Goal: Task Accomplishment & Management: Manage account settings

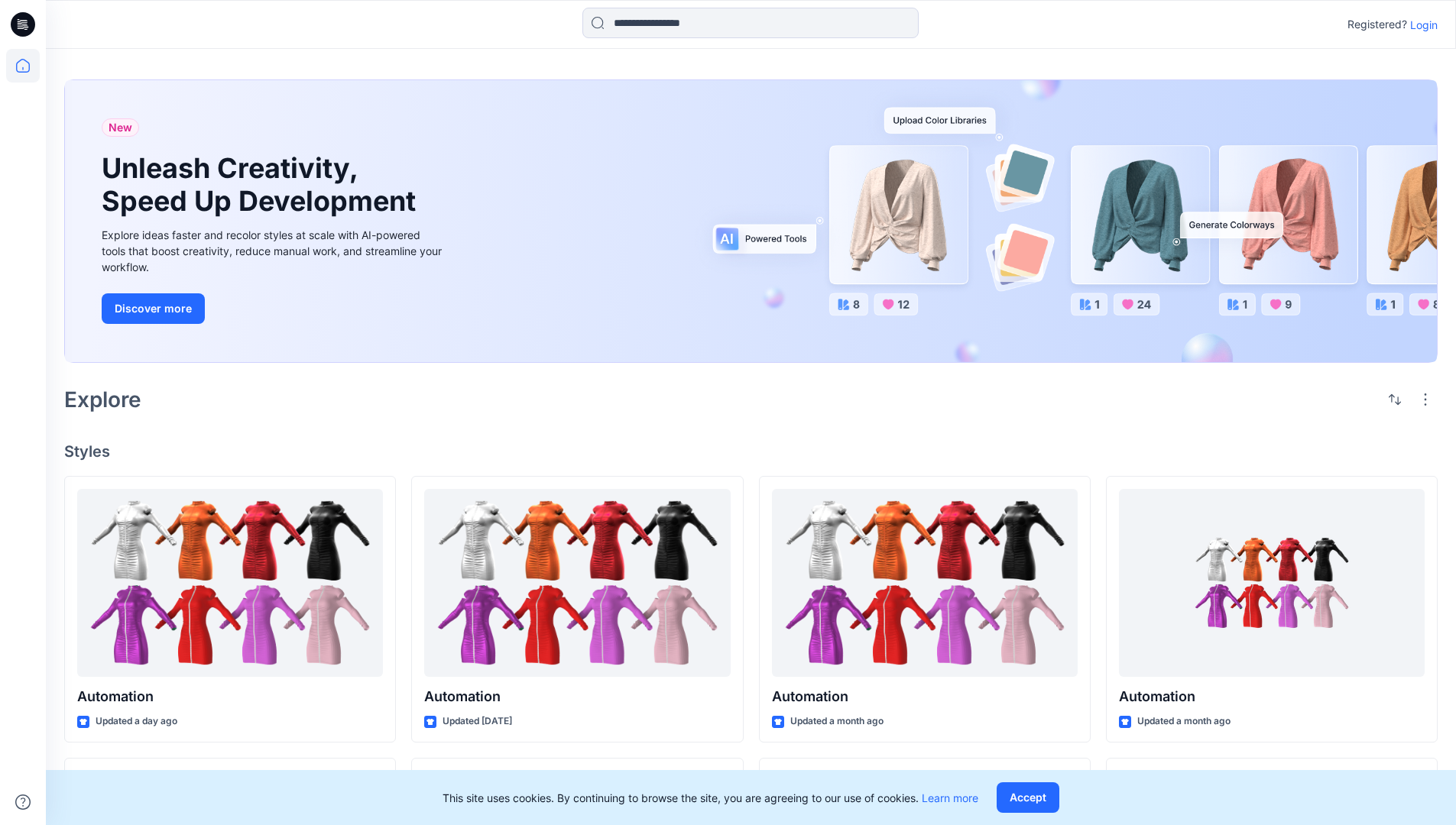
click at [1420, 25] on p "Login" at bounding box center [1424, 24] width 28 height 16
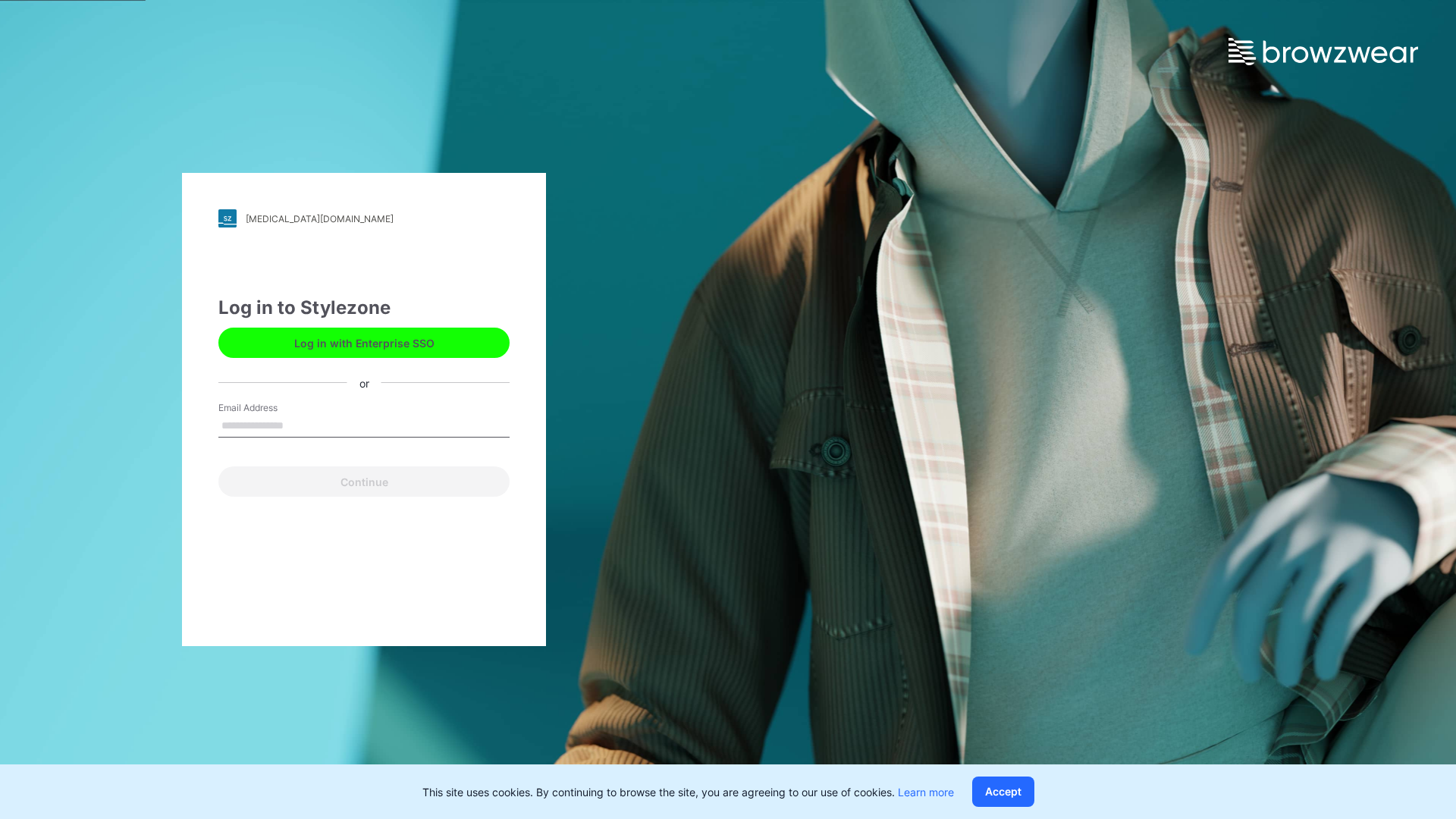
click at [300, 425] on input "Email Address" at bounding box center [364, 426] width 291 height 23
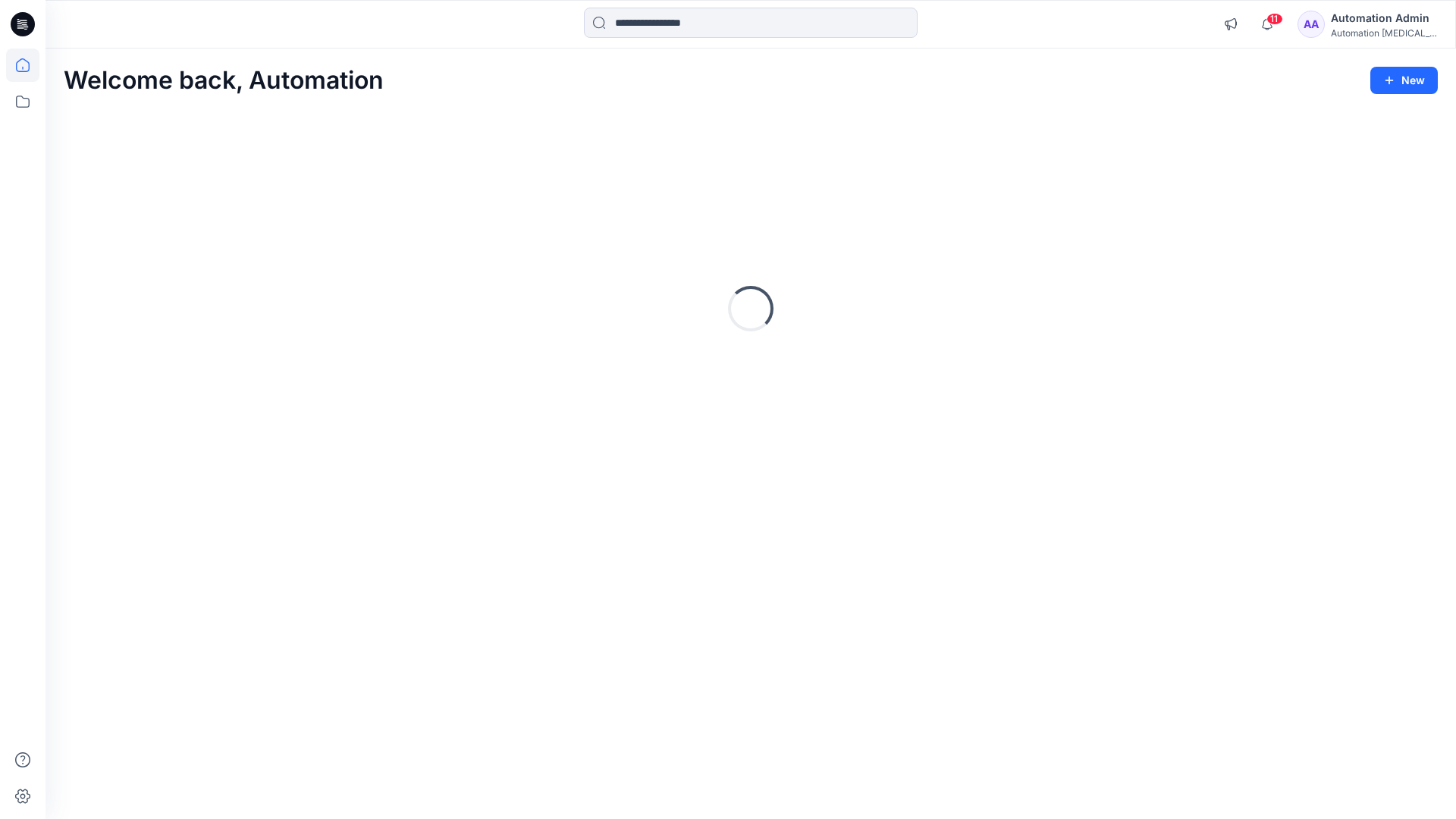
click at [29, 66] on icon at bounding box center [22, 65] width 14 height 14
click at [24, 98] on icon at bounding box center [22, 101] width 14 height 12
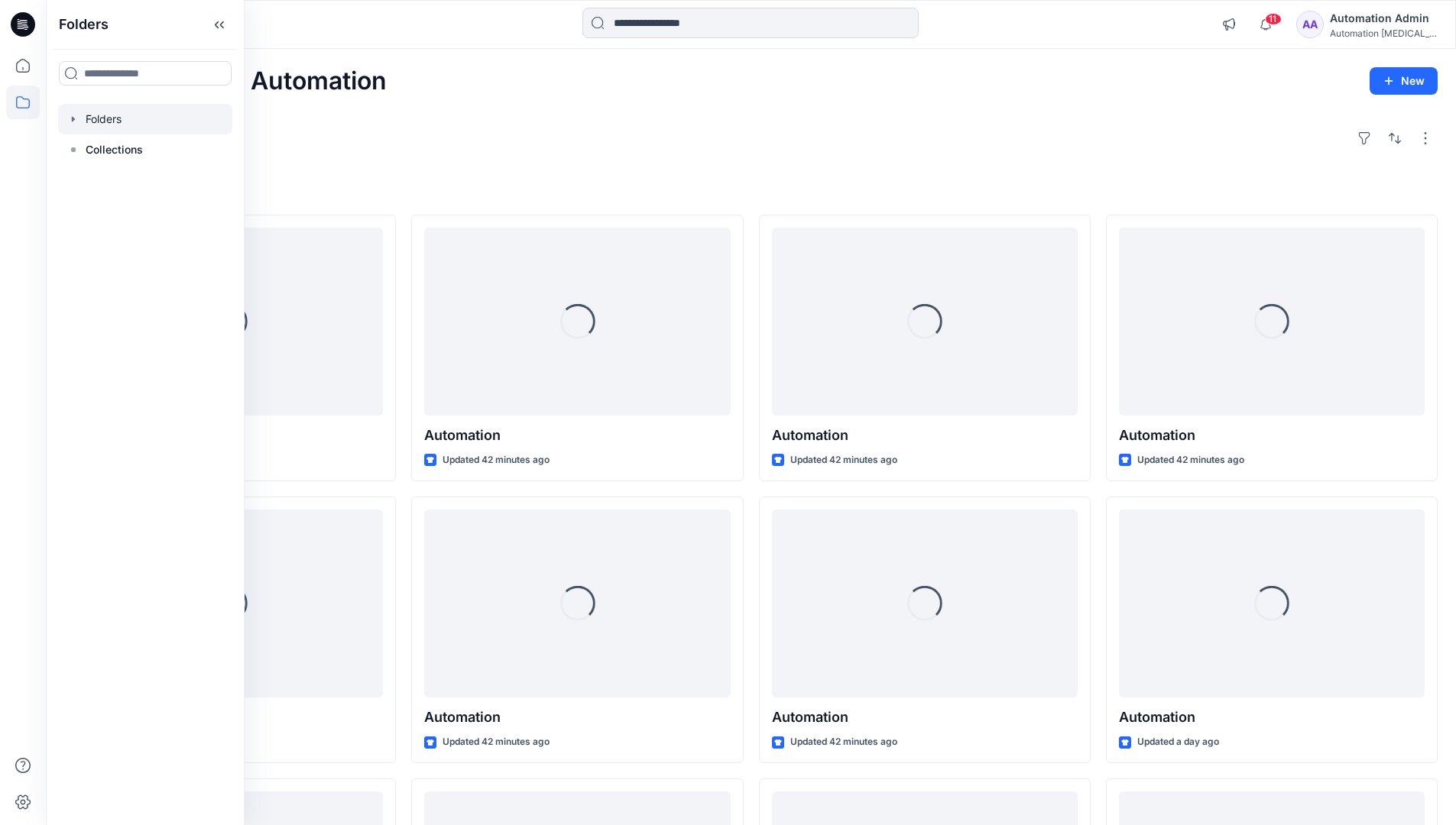
click at [155, 120] on div at bounding box center [145, 119] width 175 height 30
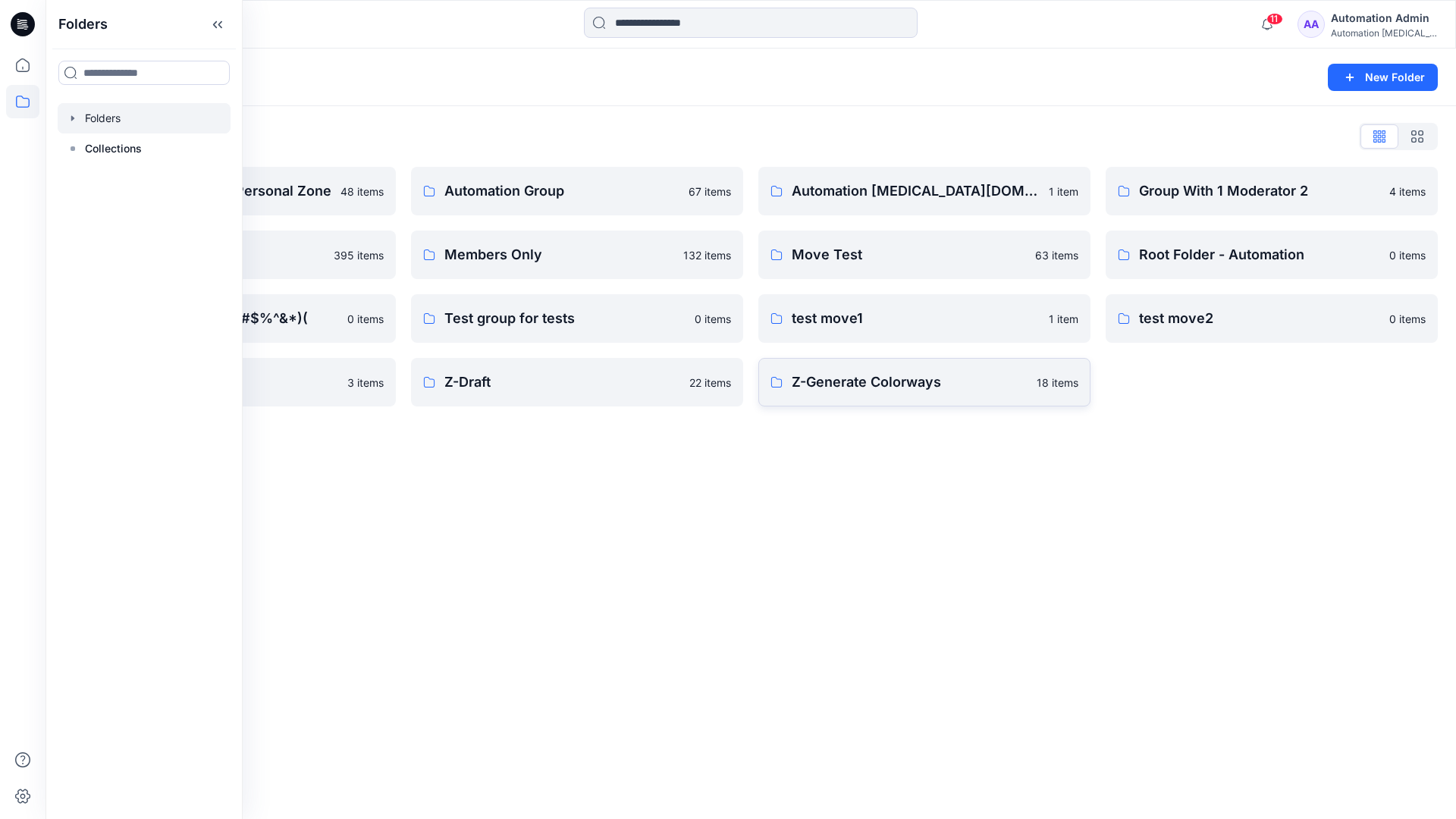
click at [976, 389] on p "Z-Generate Colorways" at bounding box center [909, 382] width 236 height 21
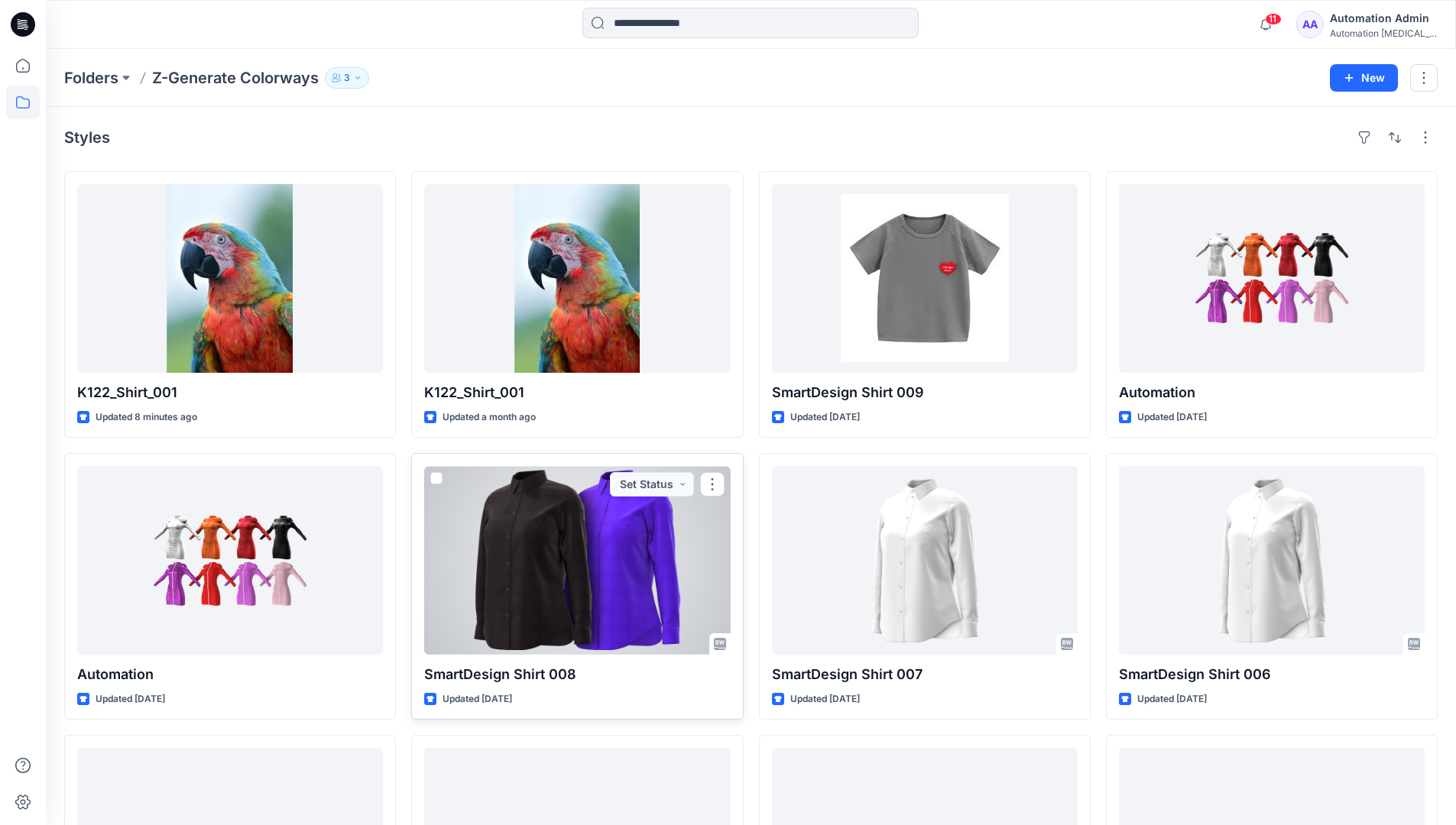
click at [436, 475] on span at bounding box center [435, 478] width 12 height 12
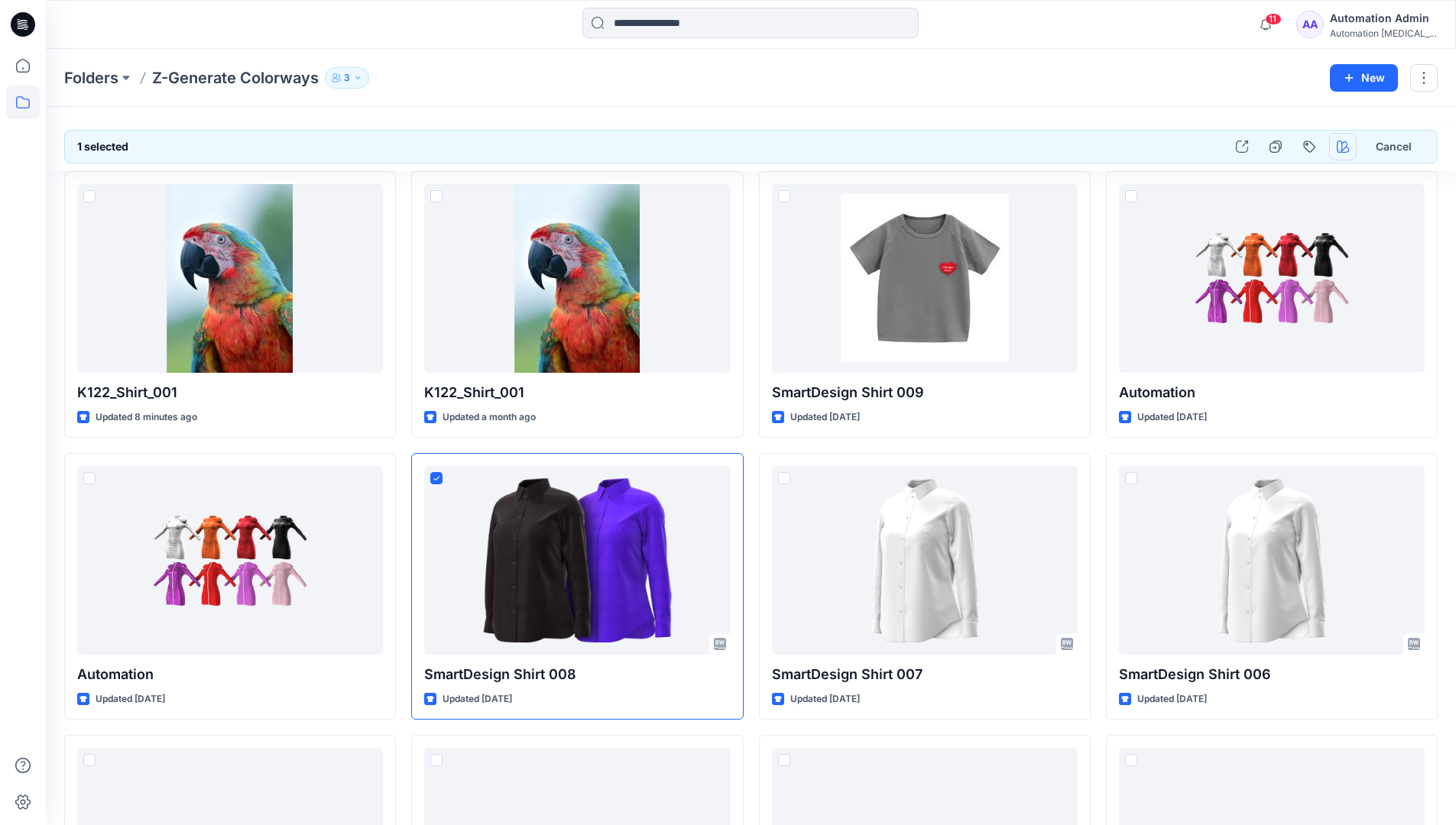
click at [1338, 142] on icon "button" at bounding box center [1342, 146] width 12 height 12
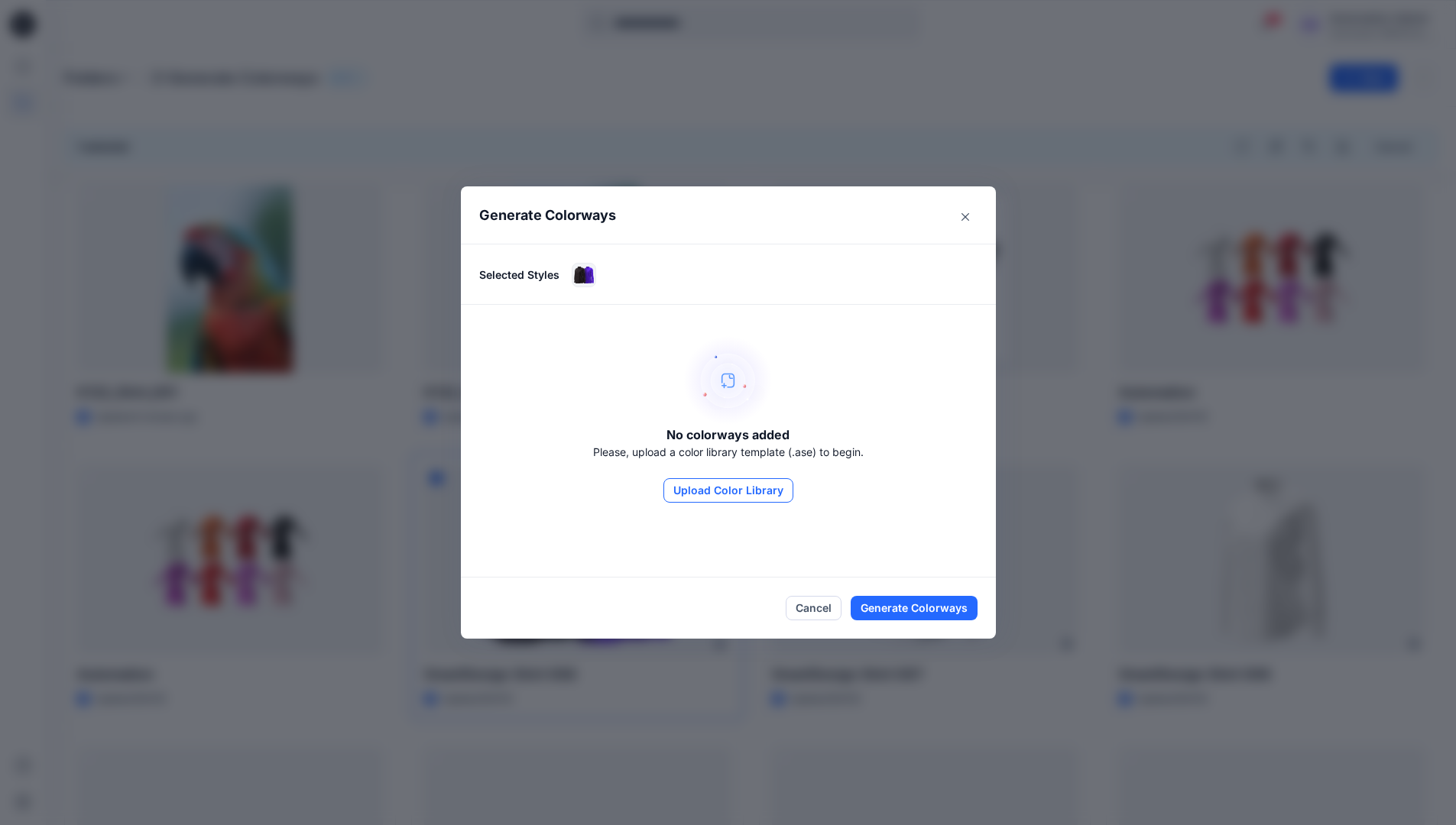
click at [720, 482] on button "Upload Color Library" at bounding box center [728, 491] width 130 height 25
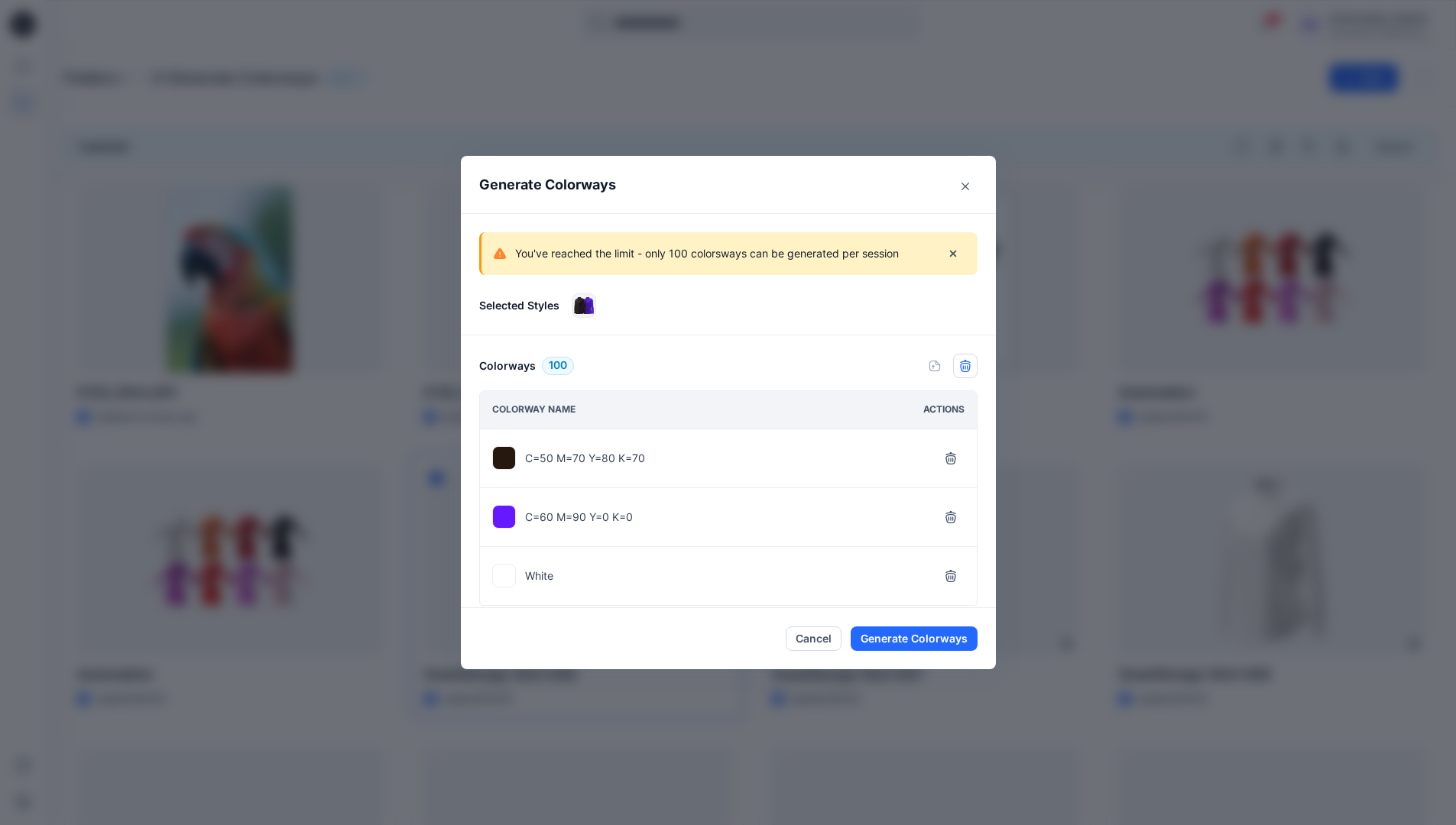
click at [971, 370] on icon "button" at bounding box center [965, 366] width 12 height 12
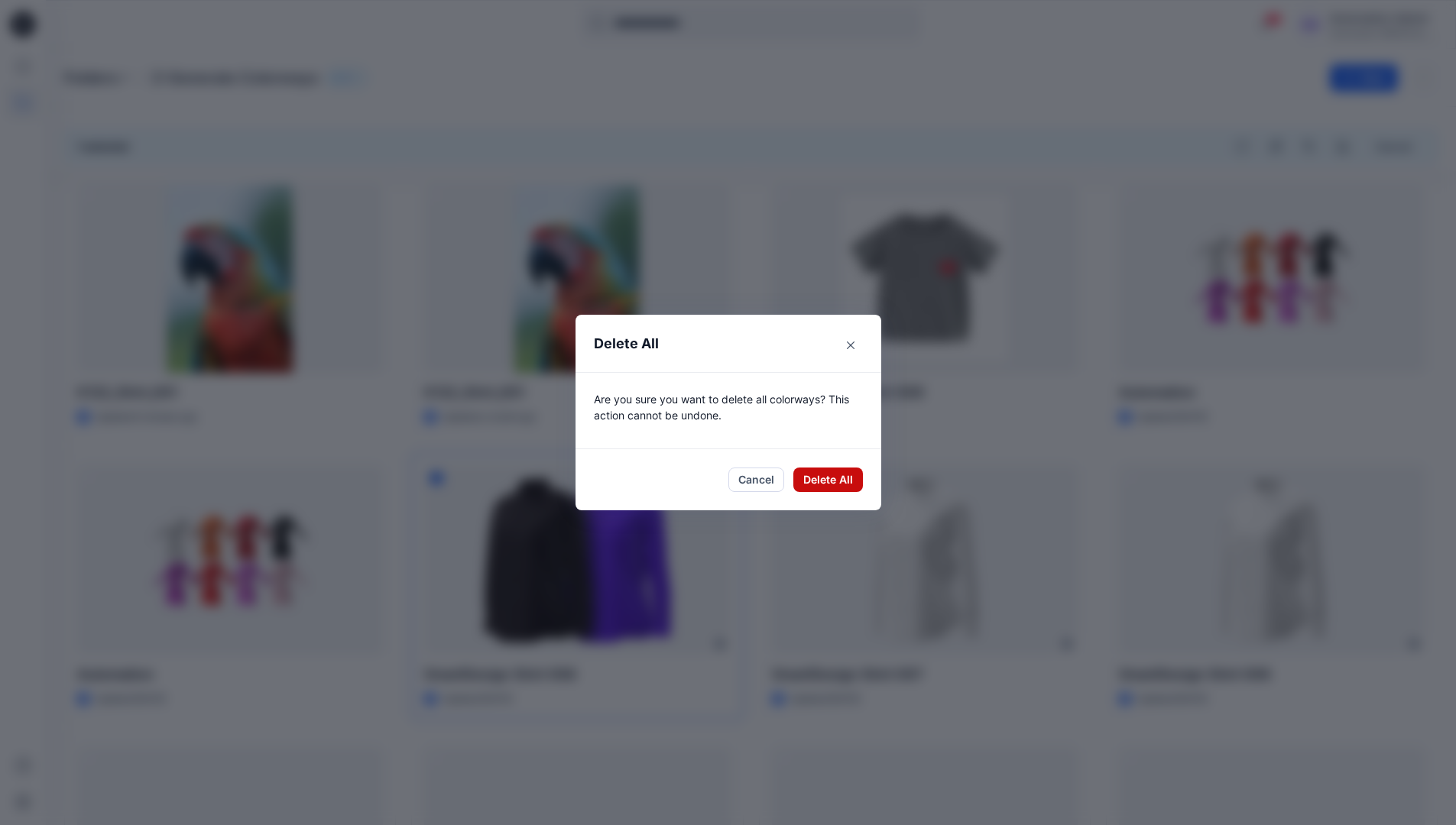
click at [833, 480] on button "Delete All" at bounding box center [828, 480] width 70 height 25
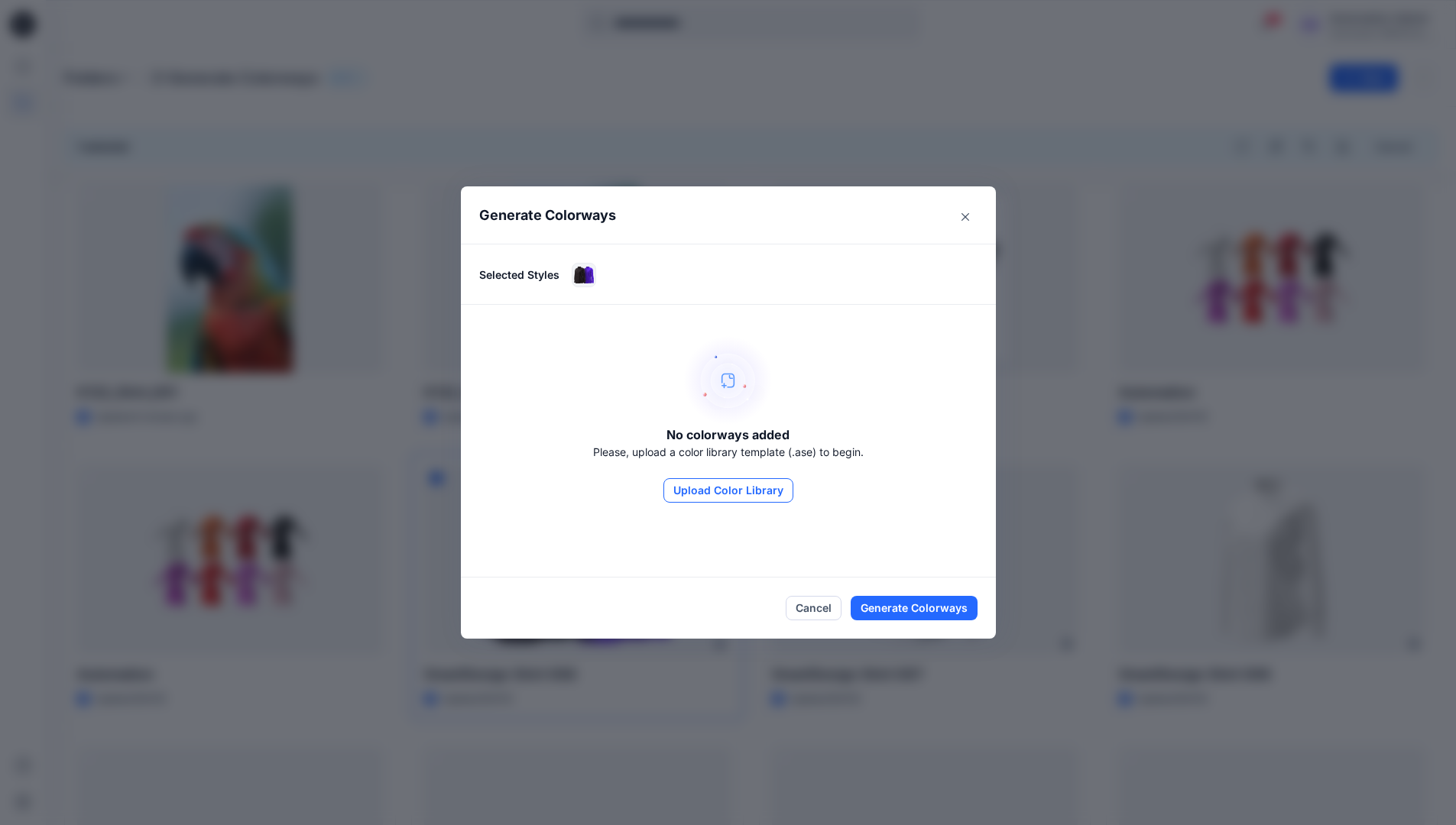
click at [769, 496] on button "Upload Color Library" at bounding box center [728, 491] width 130 height 25
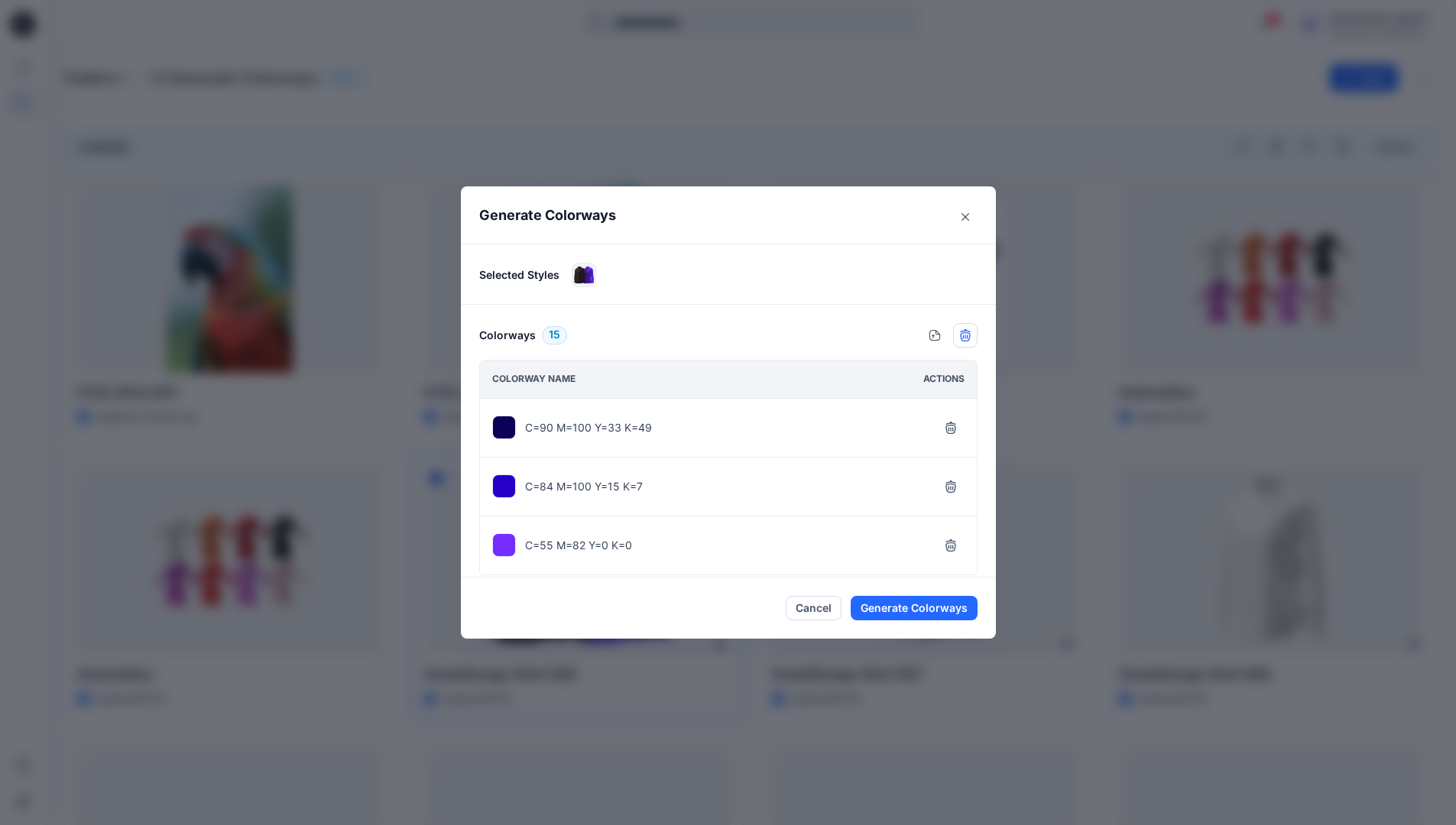
click at [969, 336] on icon "button" at bounding box center [965, 335] width 12 height 12
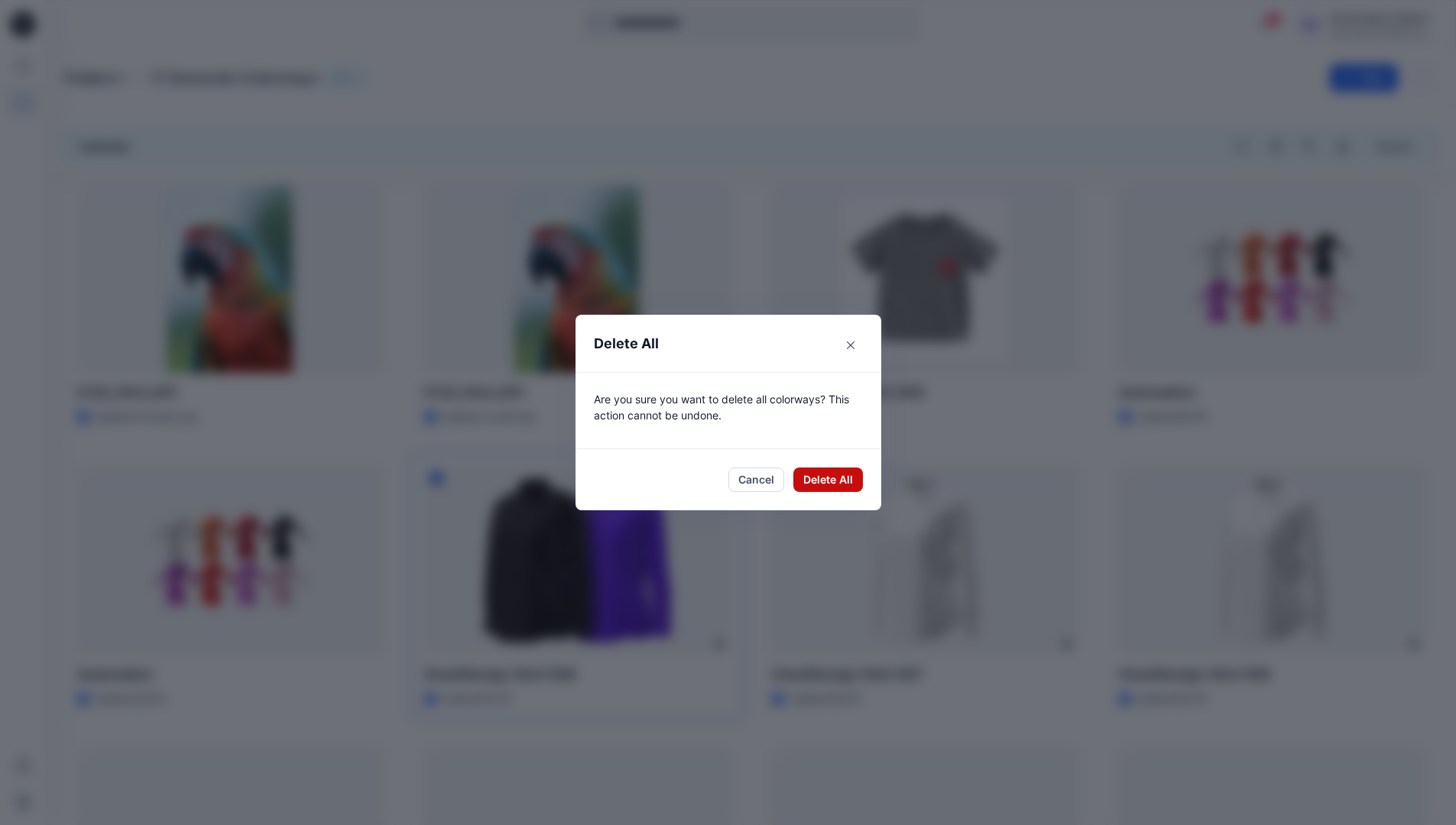
click at [823, 478] on button "Delete All" at bounding box center [828, 480] width 70 height 25
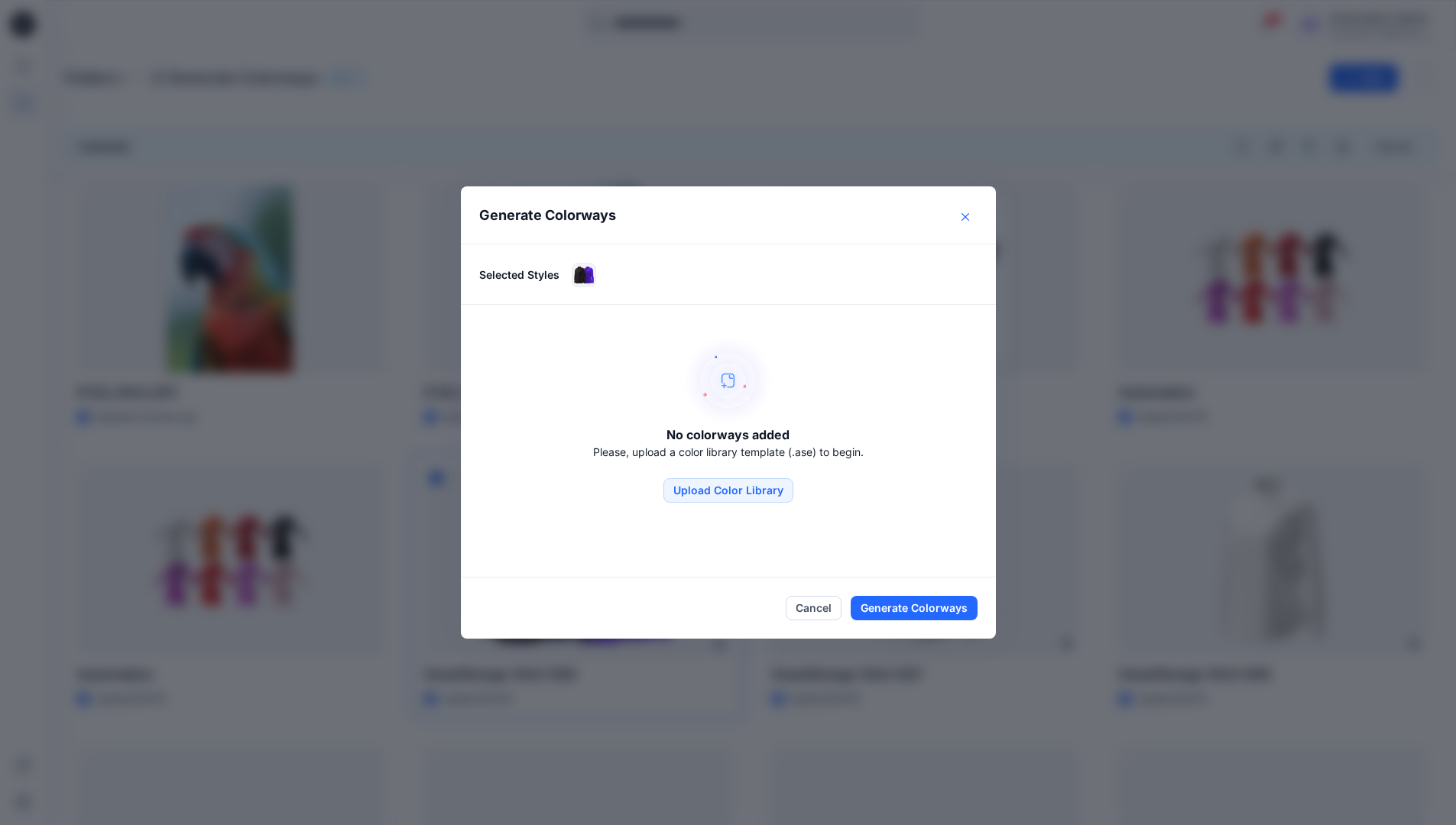
click at [968, 220] on button "Close" at bounding box center [965, 217] width 25 height 25
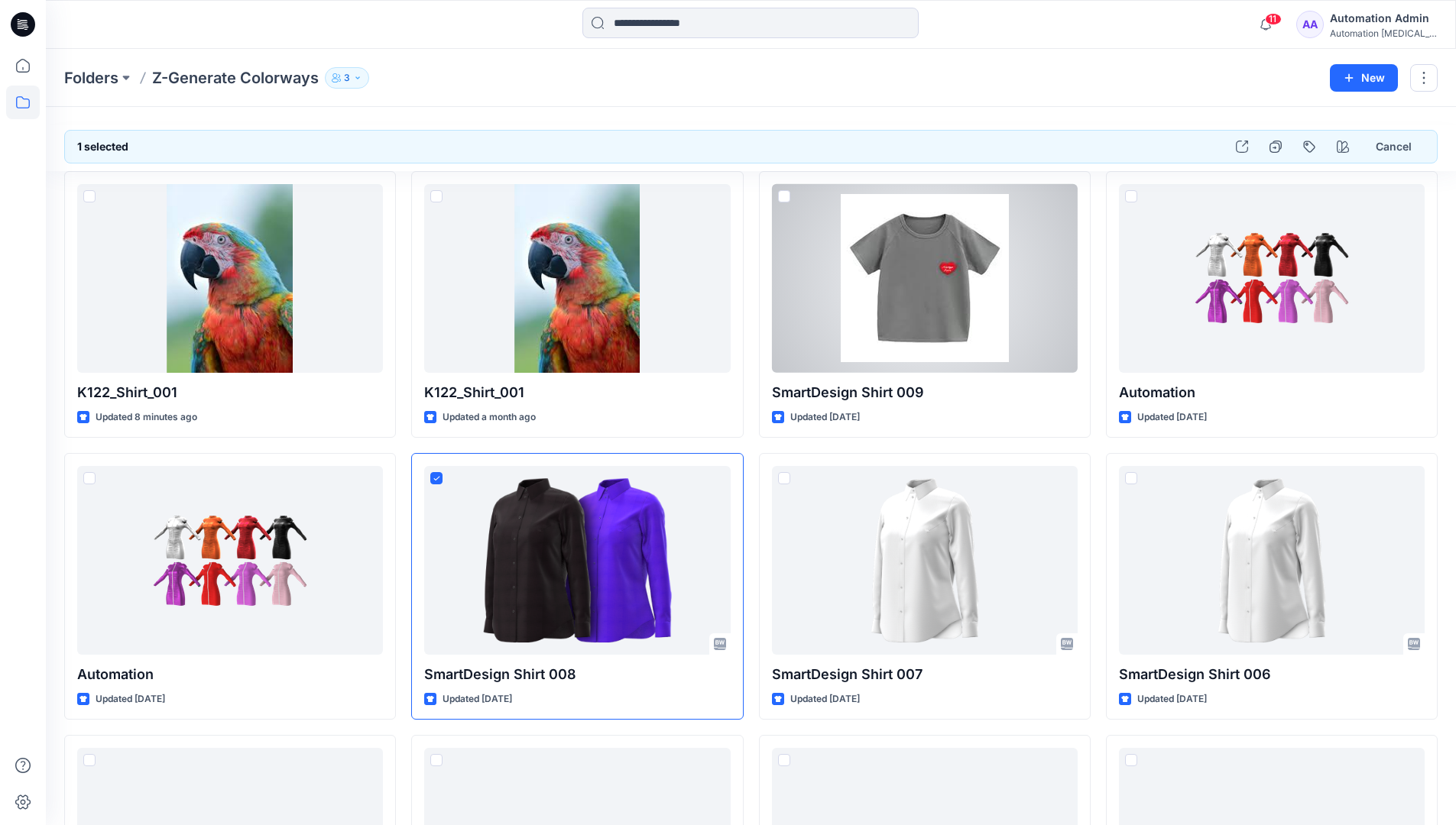
click at [1364, 19] on div "Automation Admin" at bounding box center [1383, 18] width 107 height 18
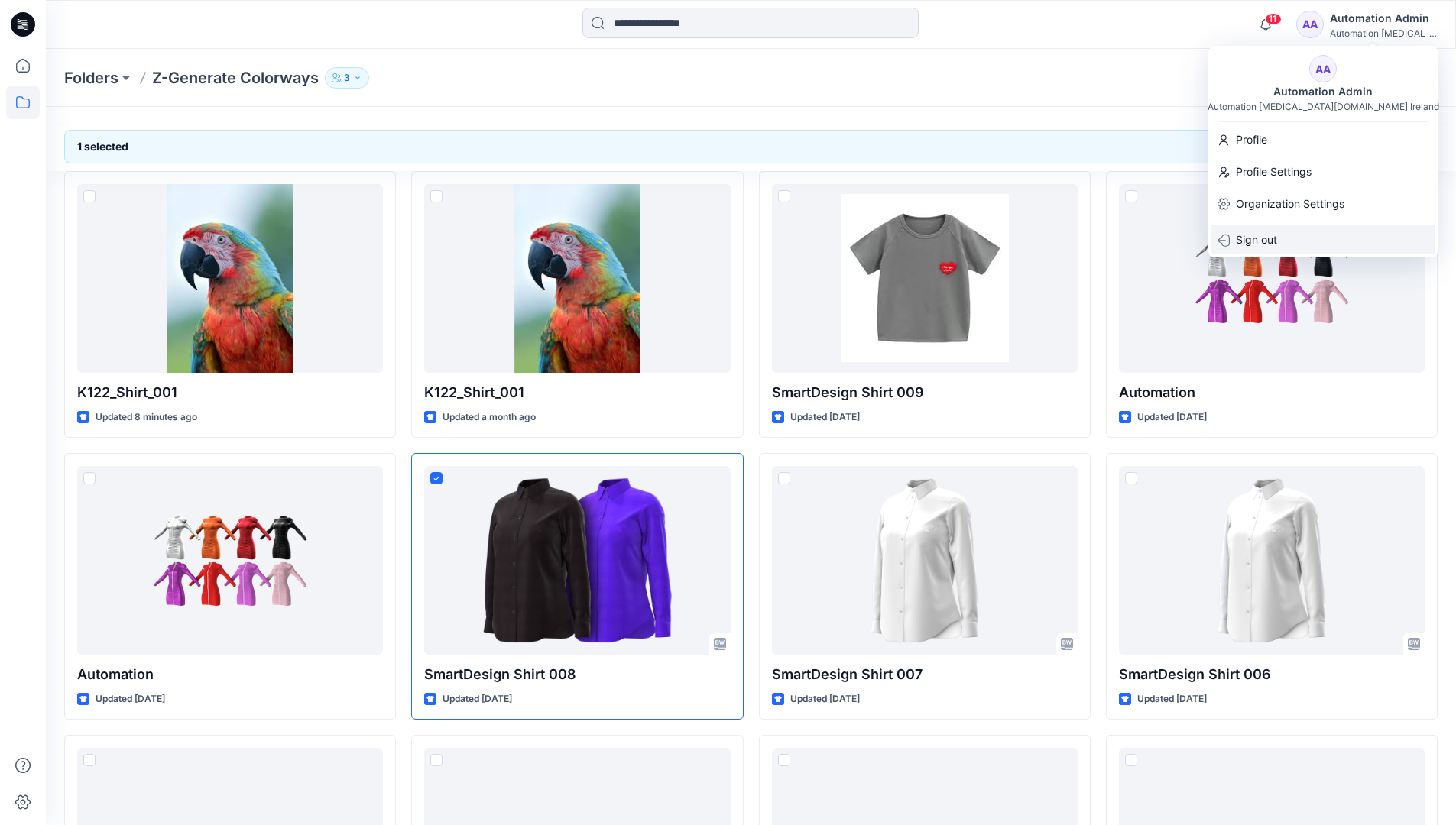
click at [1292, 240] on div "Sign out" at bounding box center [1322, 240] width 223 height 29
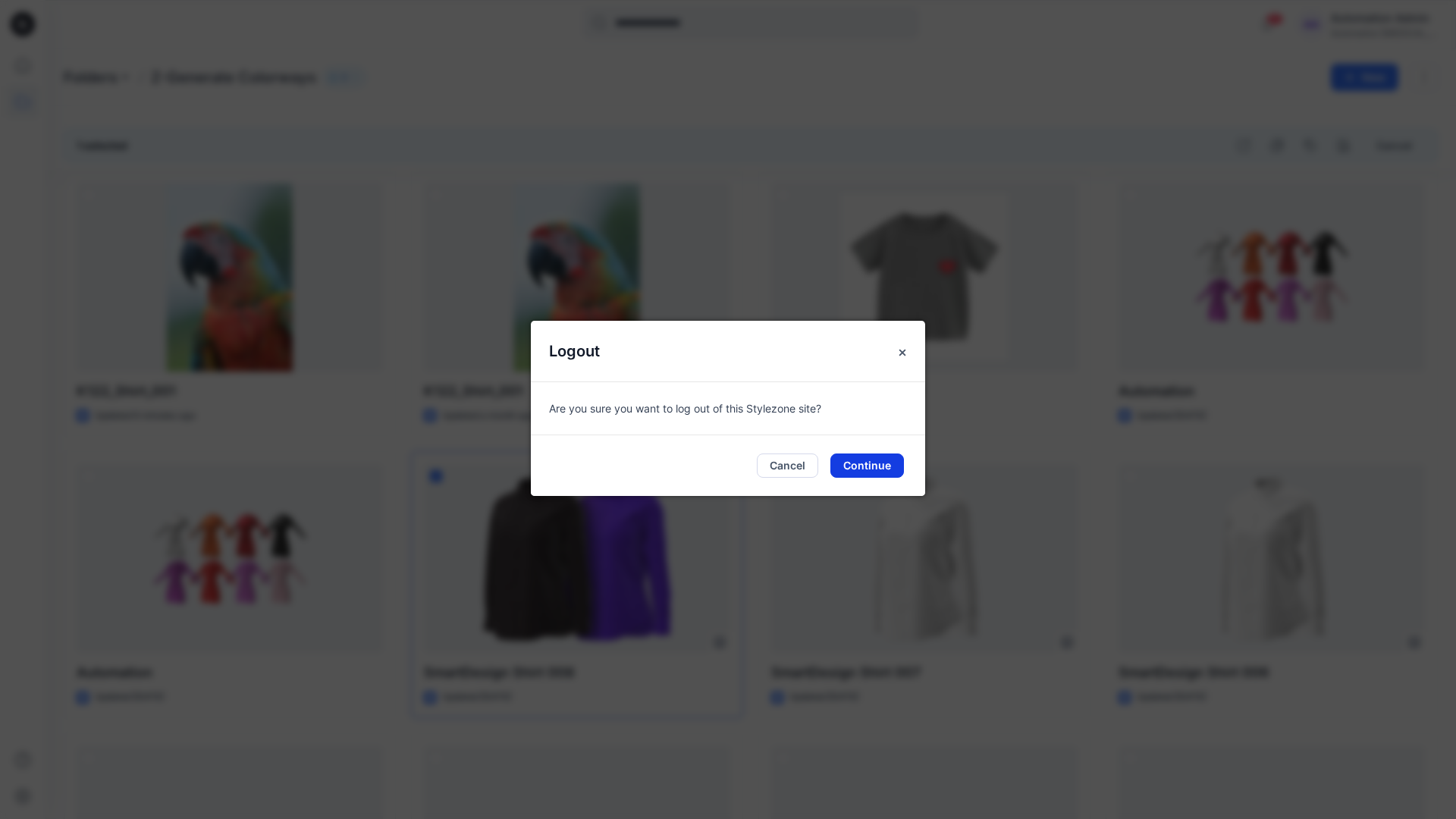
click at [863, 465] on button "Continue" at bounding box center [867, 465] width 74 height 25
